Goal: Information Seeking & Learning: Check status

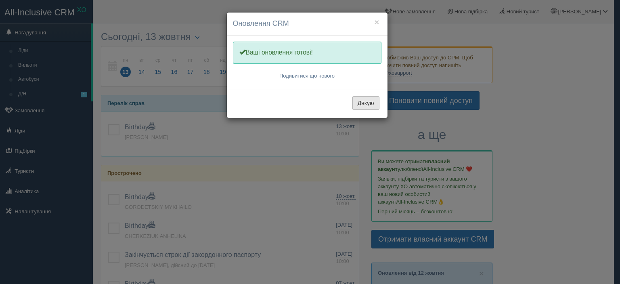
click at [369, 103] on button "Дякую" at bounding box center [365, 103] width 27 height 14
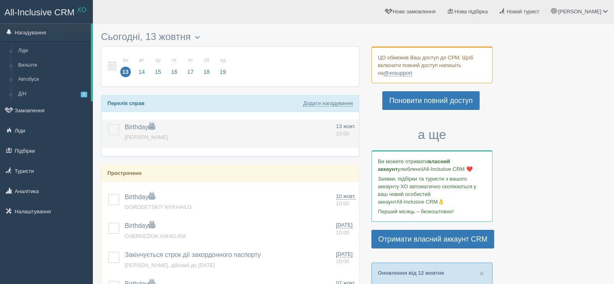
click at [147, 135] on span "[PERSON_NAME]" at bounding box center [146, 137] width 43 height 6
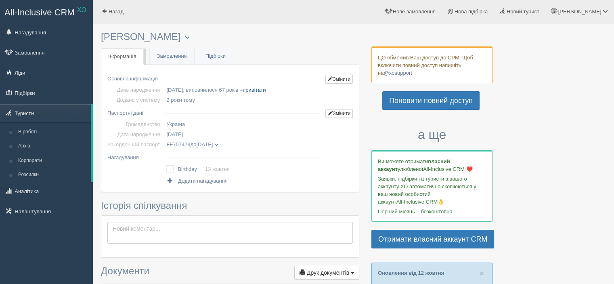
click at [266, 83] on tbody "Основна інформація Змінити День народження [DATE], виповнилося 67 років – приві…" at bounding box center [229, 88] width 245 height 34
click at [266, 88] on link "привітати" at bounding box center [254, 90] width 23 height 6
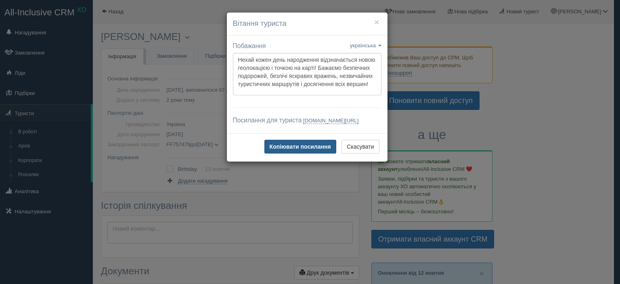
click at [289, 153] on button "Копіювати посилання" at bounding box center [300, 147] width 72 height 14
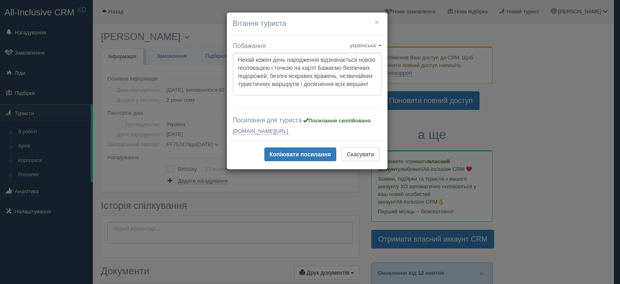
click at [195, 111] on div "× Вітання туриста Побажання українська english eesti latviešu polski українська…" at bounding box center [310, 142] width 620 height 284
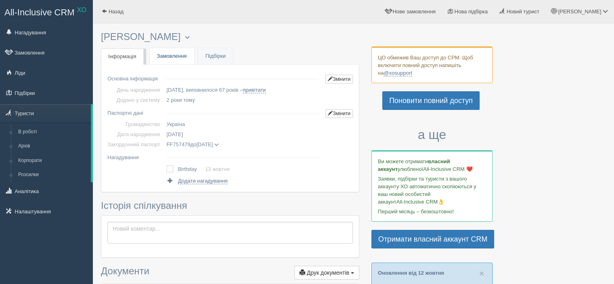
click at [178, 56] on link "Замовлення" at bounding box center [172, 56] width 44 height 17
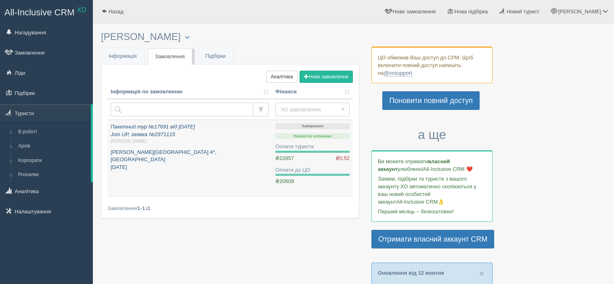
click at [195, 151] on p "[PERSON_NAME][GEOGRAPHIC_DATA] 4*, [GEOGRAPHIC_DATA] [DATE]" at bounding box center [190, 160] width 158 height 23
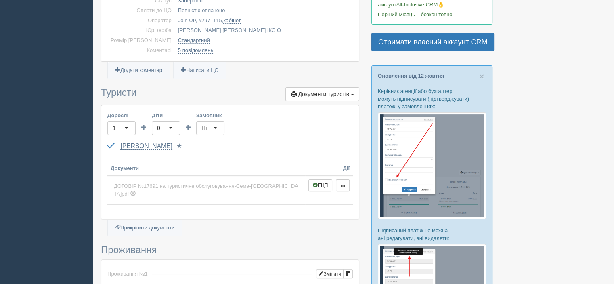
scroll to position [202, 0]
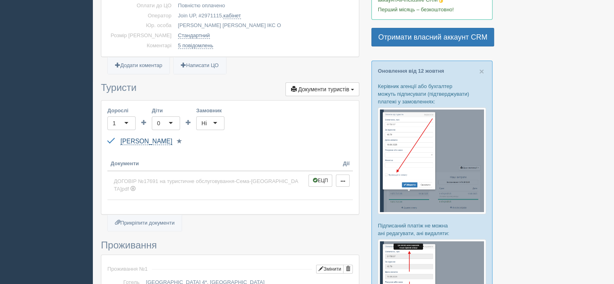
click at [152, 145] on link "SEMA VALENTYNA" at bounding box center [146, 141] width 52 height 7
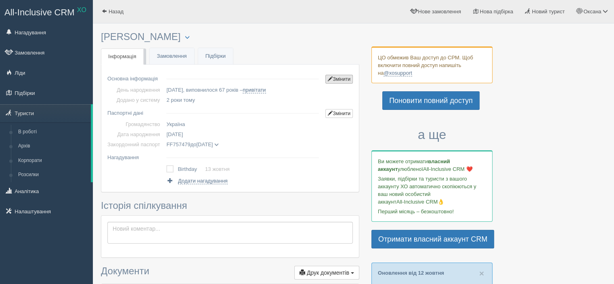
click at [334, 78] on link "Змінити" at bounding box center [338, 79] width 27 height 9
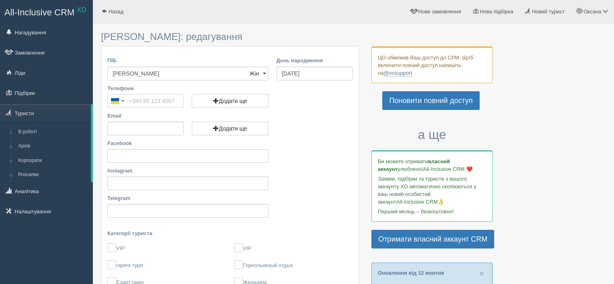
click at [142, 100] on input "Телефони" at bounding box center [145, 101] width 76 height 14
paste input "[PHONE_NUMBER]"
type input "[PHONE_NUMBER]"
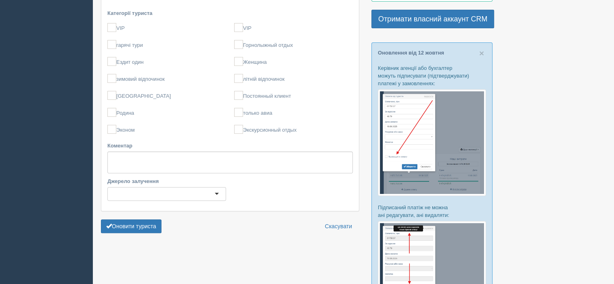
scroll to position [323, 0]
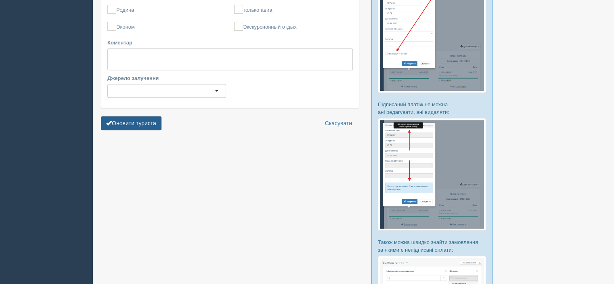
click at [150, 121] on button "Оновити туриста" at bounding box center [131, 123] width 61 height 14
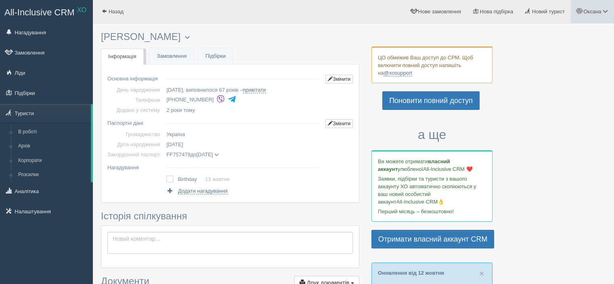
click at [592, 11] on span "Оксана" at bounding box center [592, 11] width 18 height 6
click at [555, 51] on span "Моя аналітика" at bounding box center [559, 53] width 35 height 6
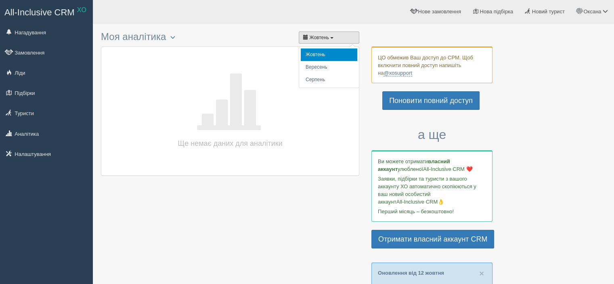
click at [329, 35] on button "Жовтень" at bounding box center [329, 37] width 61 height 12
click at [327, 36] on span "Жовтень" at bounding box center [319, 38] width 20 height 6
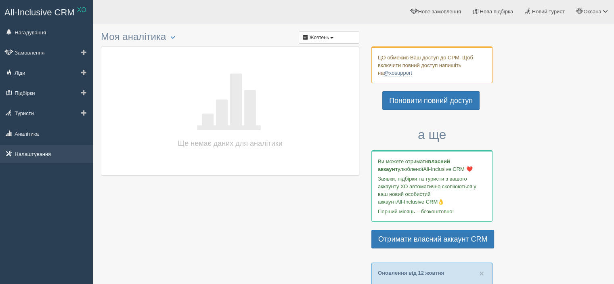
click at [45, 153] on link "Налаштування" at bounding box center [46, 154] width 93 height 18
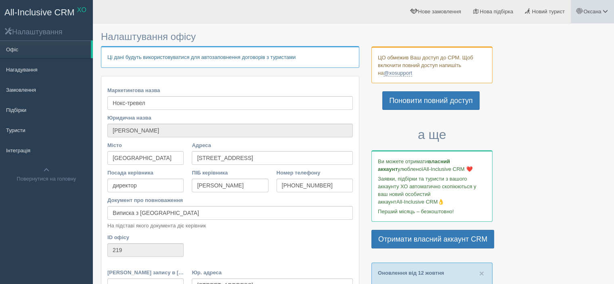
click at [594, 13] on span "Оксана" at bounding box center [592, 11] width 18 height 6
click at [554, 50] on span "Моя аналітика" at bounding box center [559, 53] width 35 height 6
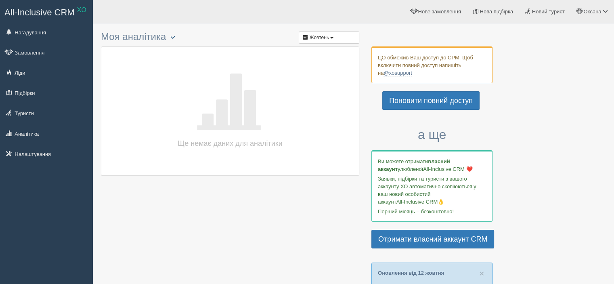
click at [173, 36] on button "button" at bounding box center [173, 38] width 14 height 10
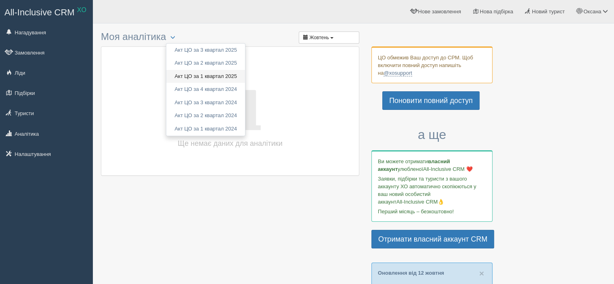
click at [218, 76] on link "Акт ЦО за 1 квартал 2025" at bounding box center [205, 76] width 79 height 13
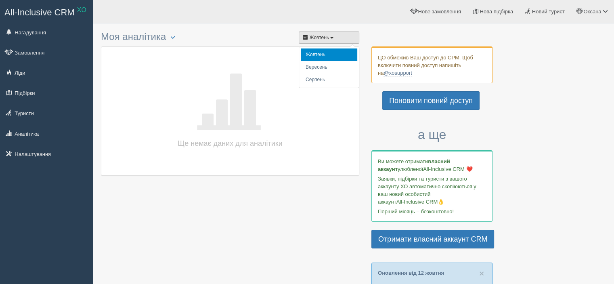
click at [317, 37] on span "Жовтень" at bounding box center [319, 38] width 20 height 6
click at [171, 36] on button "button" at bounding box center [173, 38] width 14 height 10
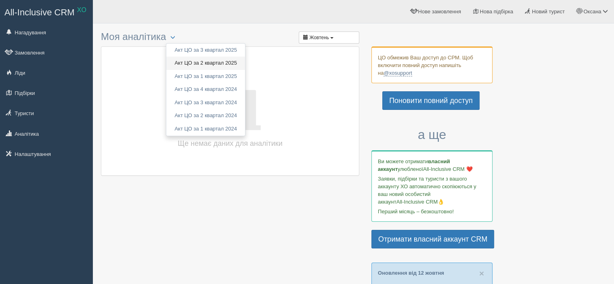
click at [209, 65] on link "Акт ЦО за 2 квартал 2025" at bounding box center [205, 63] width 79 height 13
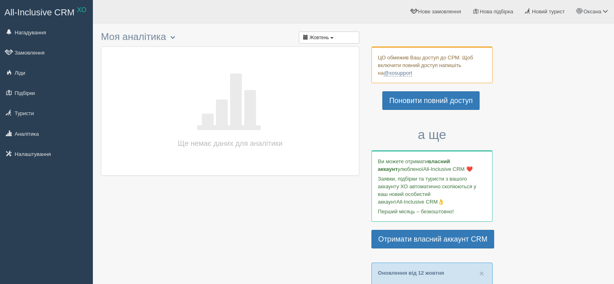
click at [174, 37] on span "button" at bounding box center [172, 37] width 5 height 5
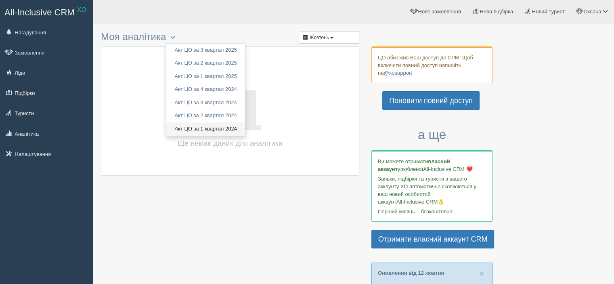
click at [207, 126] on link "Акт ЦО за 1 квартал 2024" at bounding box center [205, 128] width 79 height 13
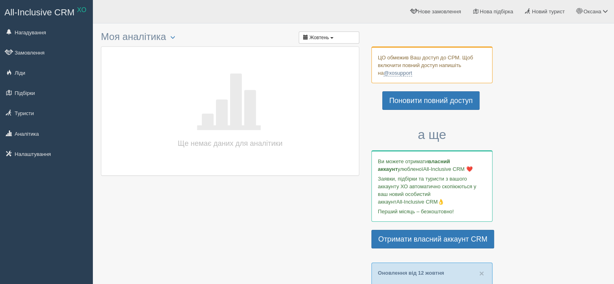
click at [157, 35] on h3 "Моя аналітика Акт ЦО за 3 квартал 2025 Акт ЦО за 2 квартал 2025 Акт ЦО за 1 ква…" at bounding box center [230, 36] width 258 height 11
click at [175, 38] on span "button" at bounding box center [172, 37] width 5 height 5
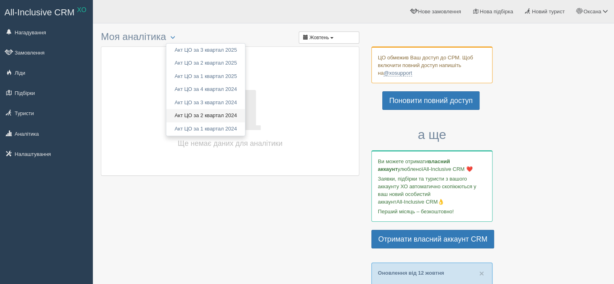
click at [207, 116] on link "Акт ЦО за 2 квартал 2024" at bounding box center [205, 115] width 79 height 13
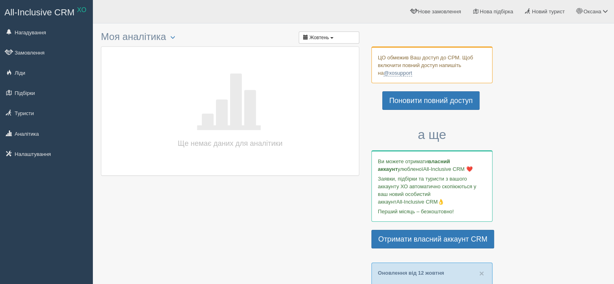
click at [141, 39] on h3 "Моя аналітика Акт ЦО за 3 квартал 2025 Акт ЦО за 2 квартал 2025 Акт ЦО за 1 ква…" at bounding box center [230, 36] width 258 height 11
click at [179, 38] on button "button" at bounding box center [173, 38] width 14 height 10
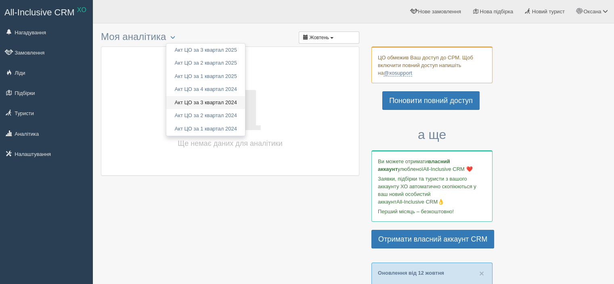
click at [210, 99] on link "Акт ЦО за 3 квартал 2024" at bounding box center [205, 102] width 79 height 13
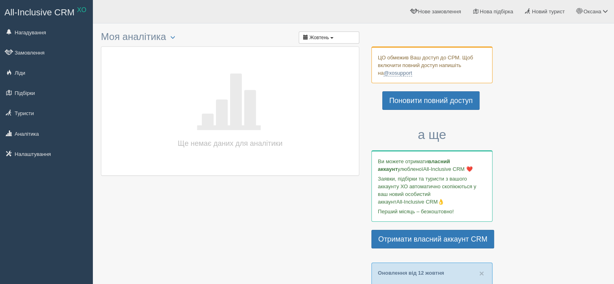
click at [156, 38] on h3 "Моя аналітика Акт ЦО за 3 квартал 2025 Акт ЦО за 2 квартал 2025 Акт ЦО за 1 ква…" at bounding box center [230, 36] width 258 height 11
click at [175, 38] on span "button" at bounding box center [172, 37] width 5 height 5
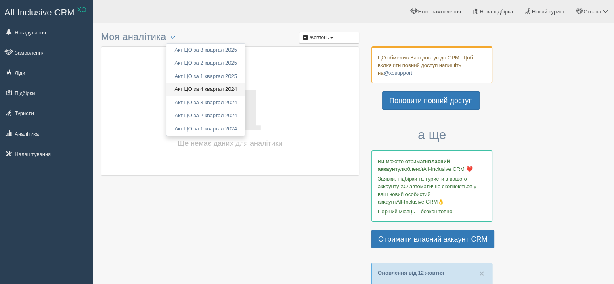
click at [212, 90] on link "Акт ЦО за 4 квартал 2024" at bounding box center [205, 89] width 79 height 13
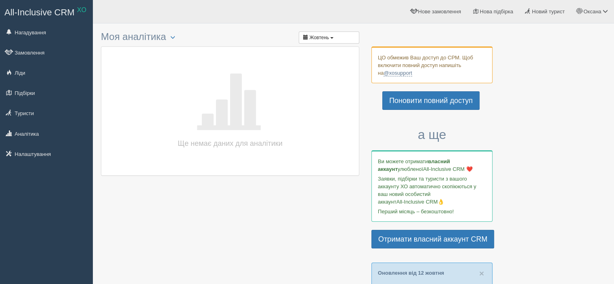
click at [151, 36] on h3 "Моя аналітика Акт ЦО за 3 квартал 2025 Акт ЦО за 2 квартал 2025 Акт ЦО за 1 ква…" at bounding box center [230, 36] width 258 height 11
click at [175, 35] on span "button" at bounding box center [172, 37] width 5 height 5
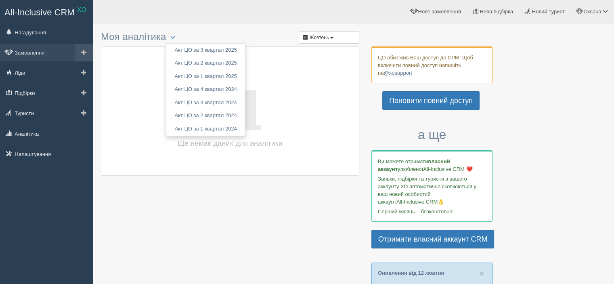
click at [39, 52] on link "Замовлення" at bounding box center [46, 53] width 93 height 18
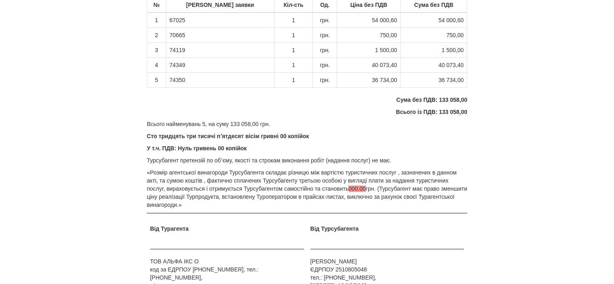
scroll to position [242, 0]
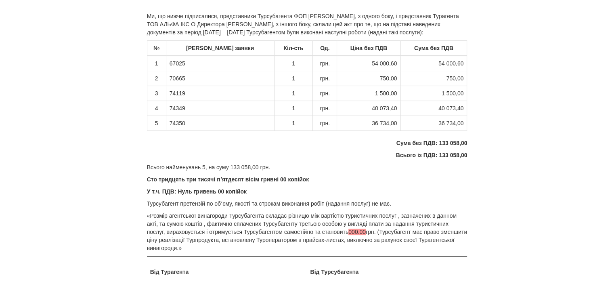
scroll to position [162, 0]
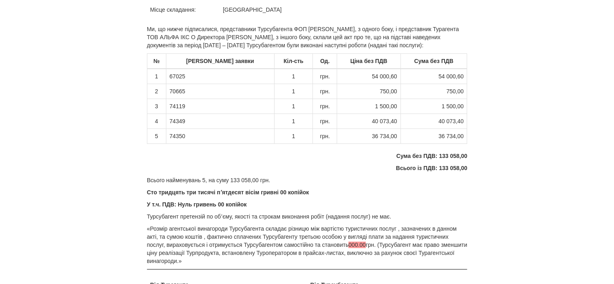
click at [92, 82] on div "× Деякі поля не заповнено Ми підсвітили порожні поля червоним кольором. Ви може…" at bounding box center [307, 117] width 472 height 559
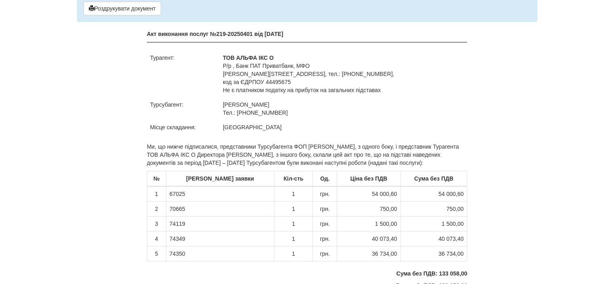
scroll to position [0, 0]
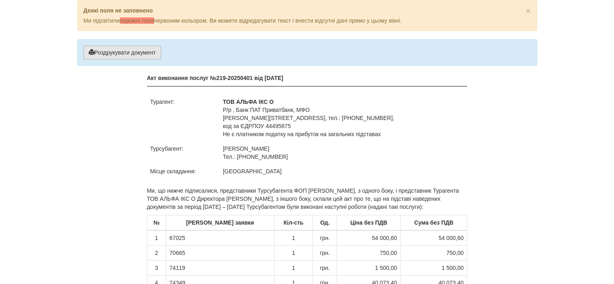
click at [114, 50] on button "Роздрукувати документ" at bounding box center [123, 53] width 78 height 14
click at [142, 57] on button "Роздрукувати документ" at bounding box center [123, 53] width 78 height 14
click at [131, 55] on button "Роздрукувати документ" at bounding box center [123, 53] width 78 height 14
click at [128, 50] on button "Роздрукувати документ" at bounding box center [123, 53] width 78 height 14
click at [138, 50] on button "Роздрукувати документ" at bounding box center [123, 53] width 78 height 14
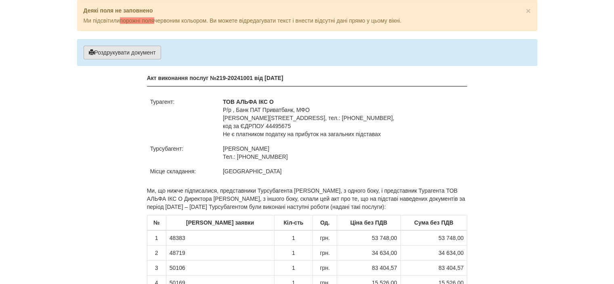
click at [123, 50] on button "Роздрукувати документ" at bounding box center [123, 53] width 78 height 14
click at [126, 46] on button "Роздрукувати документ" at bounding box center [123, 53] width 78 height 14
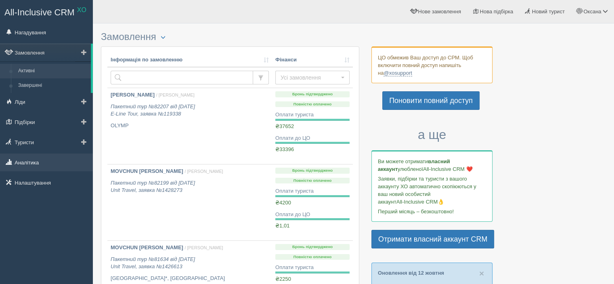
click at [20, 164] on link "Аналітика" at bounding box center [46, 162] width 93 height 18
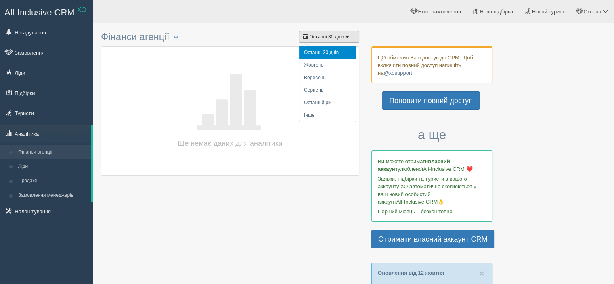
click at [315, 37] on span "Останні 30 днів" at bounding box center [326, 37] width 35 height 6
click at [314, 112] on li "Інше" at bounding box center [327, 115] width 57 height 13
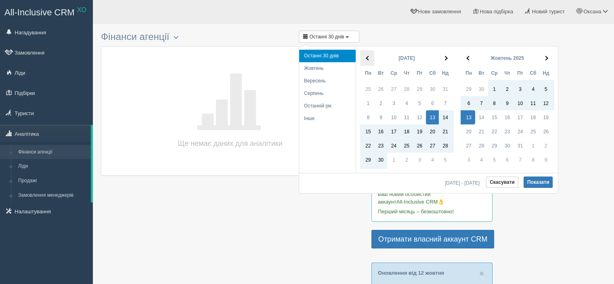
click at [366, 58] on span at bounding box center [368, 58] width 4 height 4
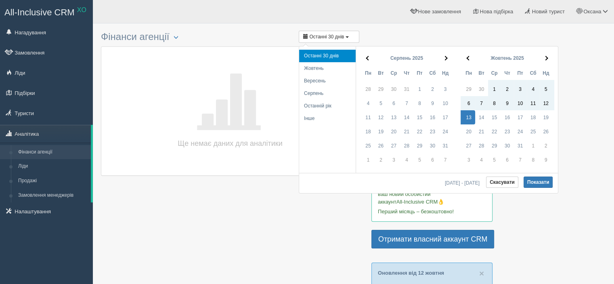
click at [366, 58] on span at bounding box center [368, 58] width 4 height 4
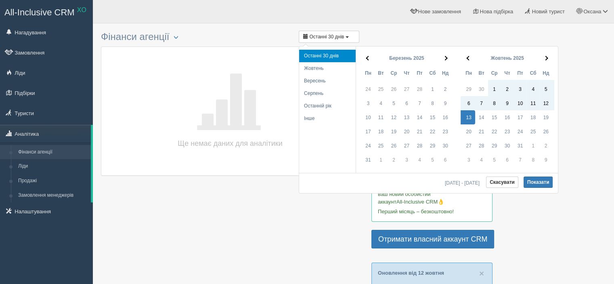
click at [366, 58] on span at bounding box center [368, 58] width 4 height 4
click at [367, 59] on span at bounding box center [368, 58] width 4 height 4
click at [368, 59] on th at bounding box center [367, 58] width 15 height 16
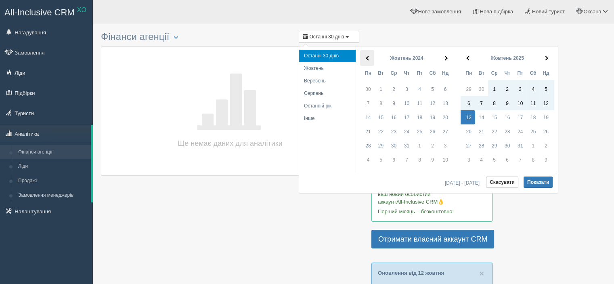
click at [368, 58] on span at bounding box center [368, 58] width 4 height 4
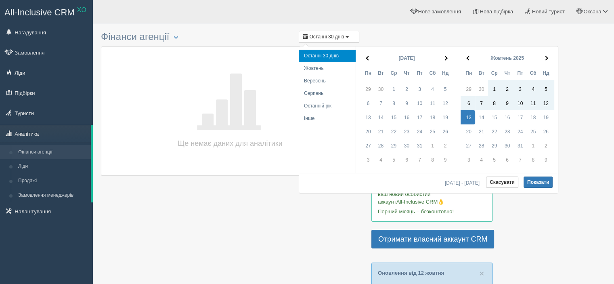
click at [368, 58] on span at bounding box center [368, 58] width 4 height 4
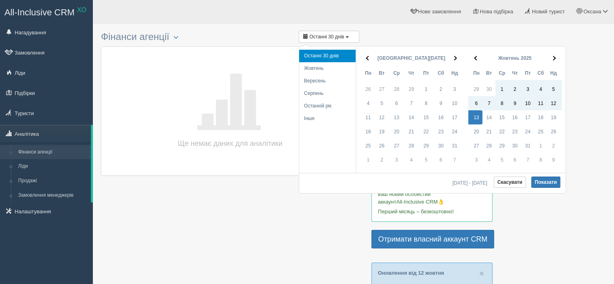
click at [368, 58] on span at bounding box center [368, 58] width 4 height 4
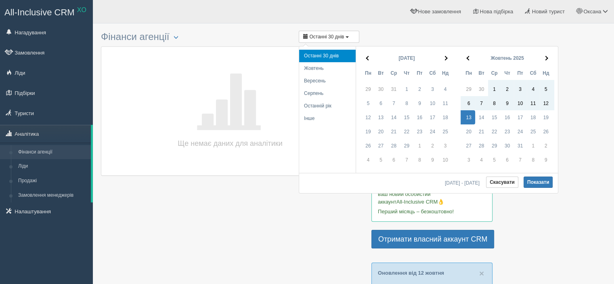
click at [368, 58] on span at bounding box center [368, 58] width 4 height 4
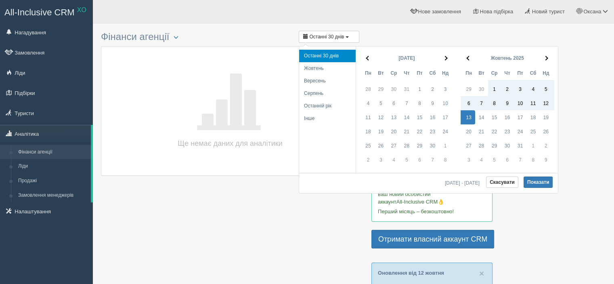
click at [368, 58] on span at bounding box center [368, 58] width 4 height 4
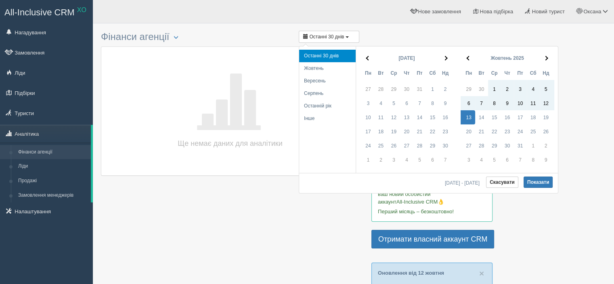
click at [368, 58] on span at bounding box center [368, 58] width 4 height 4
click at [365, 61] on th at bounding box center [367, 58] width 15 height 16
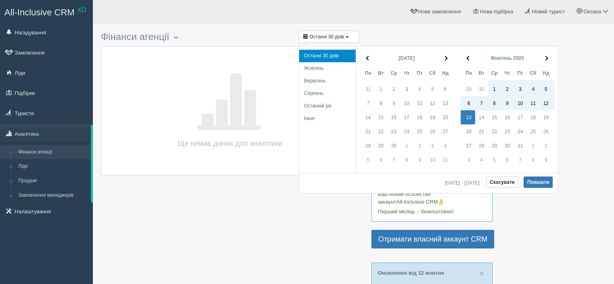
click at [365, 61] on th at bounding box center [367, 58] width 15 height 16
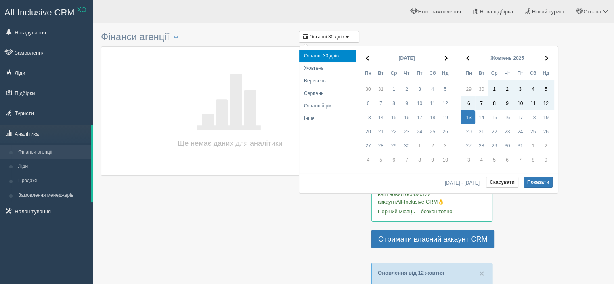
click at [365, 61] on th at bounding box center [367, 58] width 15 height 16
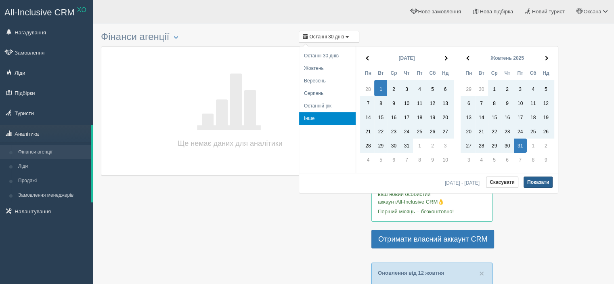
click at [537, 177] on button "Показати" at bounding box center [538, 181] width 29 height 11
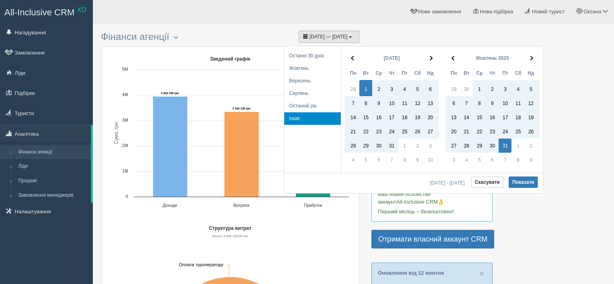
click at [352, 34] on button "01.03.2022 — 31.10.2025" at bounding box center [329, 37] width 61 height 12
click at [464, 183] on span "01.03.2022 - 31.10.2025" at bounding box center [449, 182] width 38 height 5
click at [453, 57] on span at bounding box center [453, 58] width 4 height 4
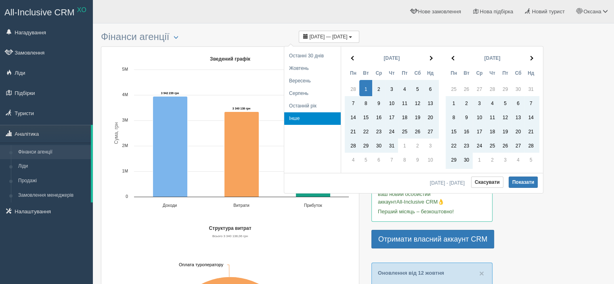
click at [453, 57] on span at bounding box center [453, 58] width 4 height 4
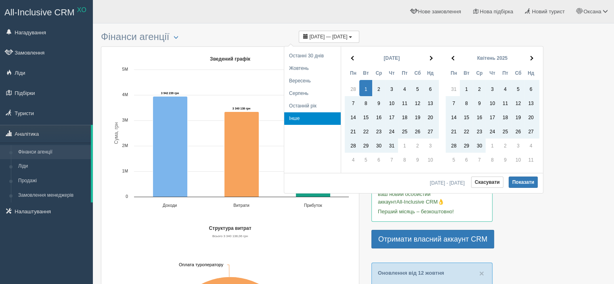
click at [453, 57] on span at bounding box center [453, 58] width 4 height 4
click at [446, 53] on th at bounding box center [453, 58] width 15 height 16
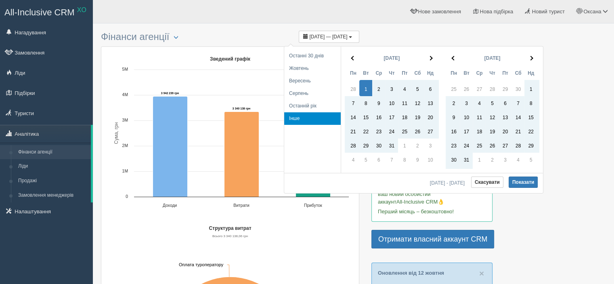
click at [446, 53] on th at bounding box center [453, 58] width 15 height 16
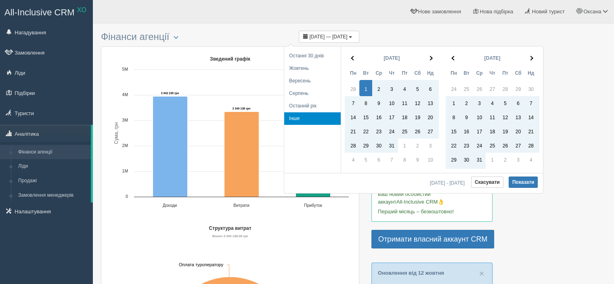
click at [446, 53] on th at bounding box center [453, 58] width 15 height 16
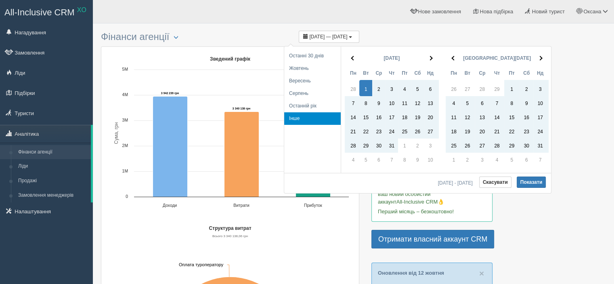
click at [446, 53] on th at bounding box center [453, 58] width 15 height 16
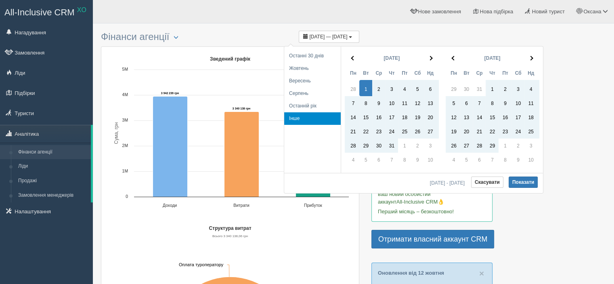
click at [446, 53] on th at bounding box center [453, 58] width 15 height 16
click at [533, 57] on th at bounding box center [532, 58] width 15 height 16
click at [518, 183] on button "Показати" at bounding box center [523, 181] width 29 height 11
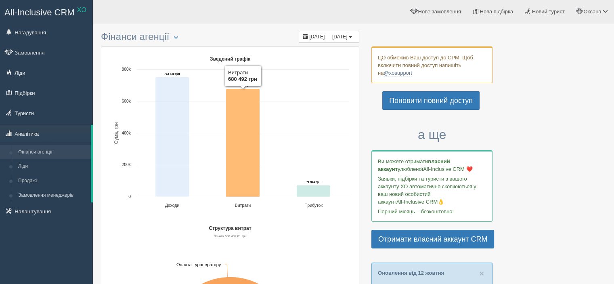
click at [242, 170] on icon "Зведений графік" at bounding box center [243, 142] width 34 height 108
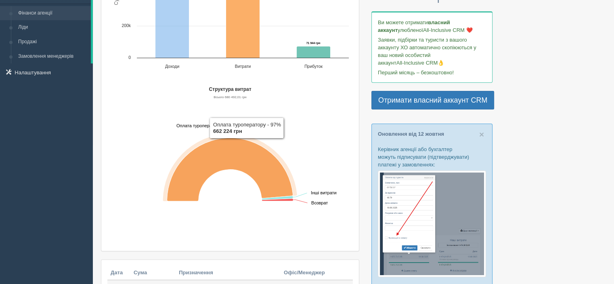
scroll to position [162, 0]
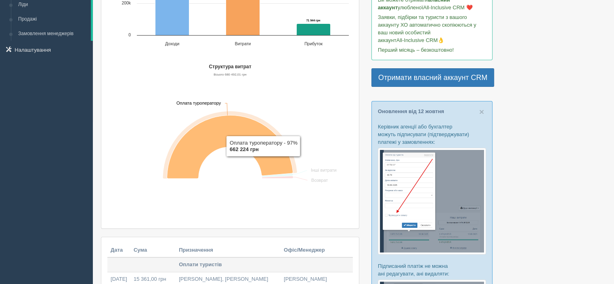
click at [263, 163] on icon "Структура витрат" at bounding box center [230, 146] width 126 height 63
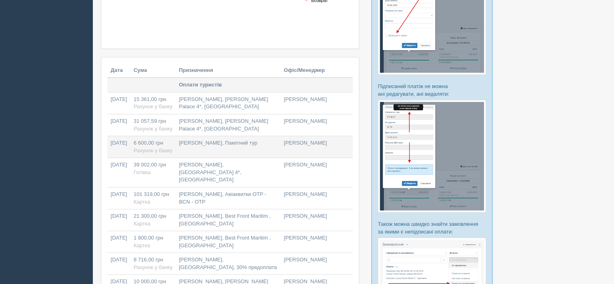
scroll to position [363, 0]
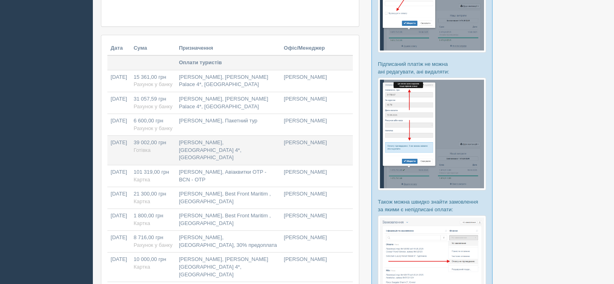
click at [163, 148] on td "39 002,00 грн Готівка" at bounding box center [152, 150] width 45 height 29
